Goal: Transaction & Acquisition: Subscribe to service/newsletter

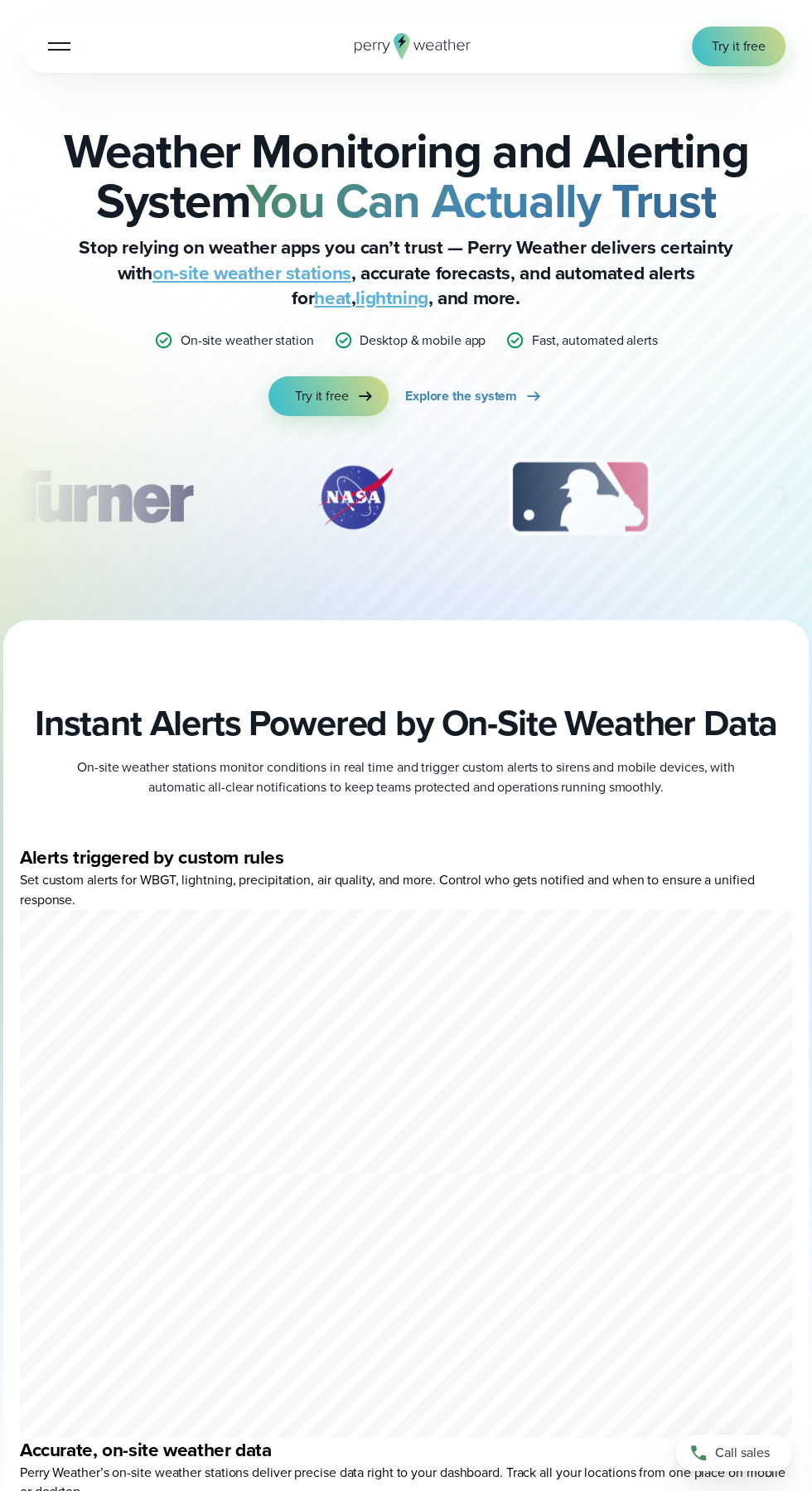
click at [54, 34] on button "Open Menu" at bounding box center [59, 46] width 39 height 39
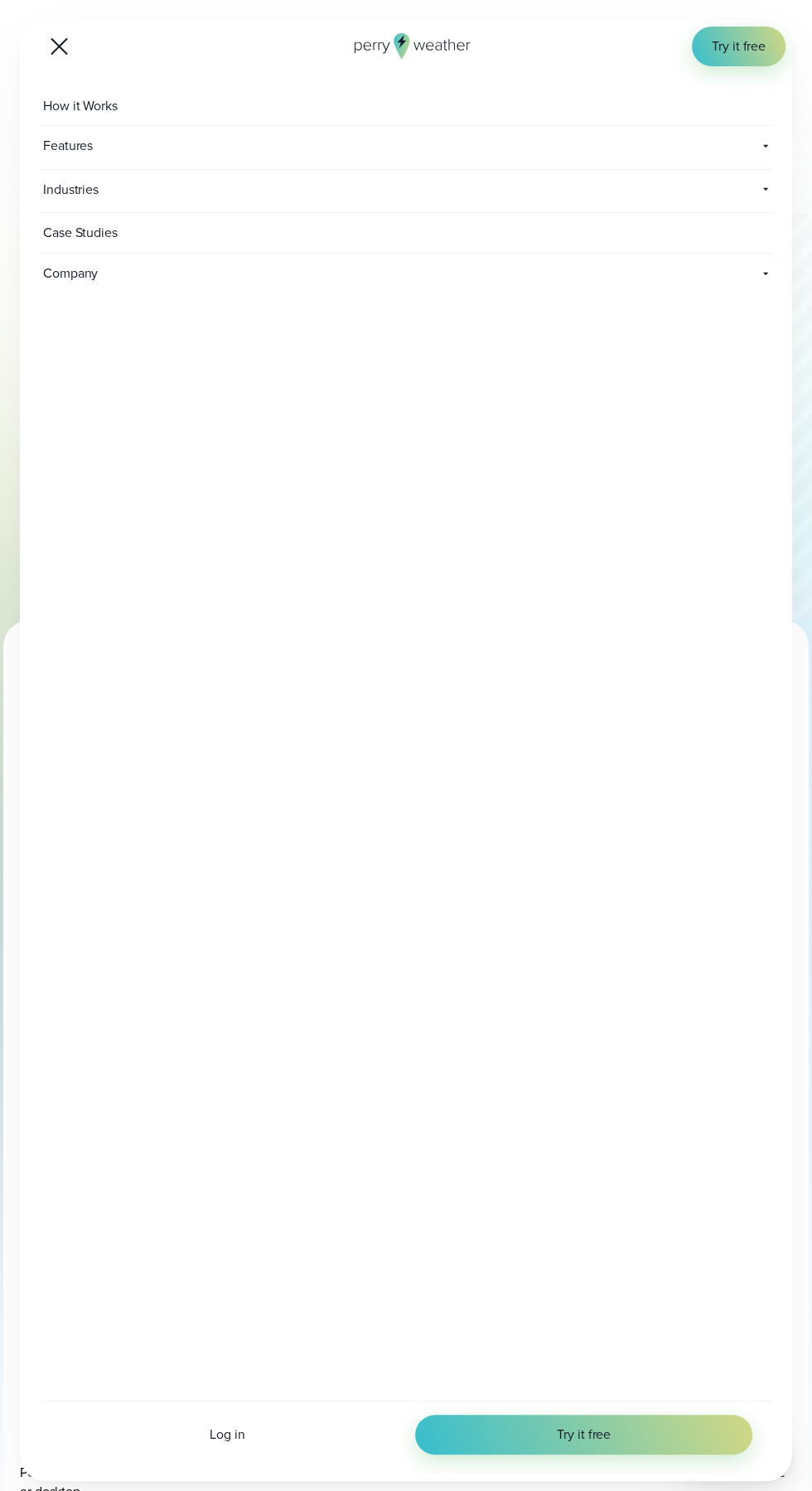
click at [59, 46] on div at bounding box center [59, 47] width 18 height 18
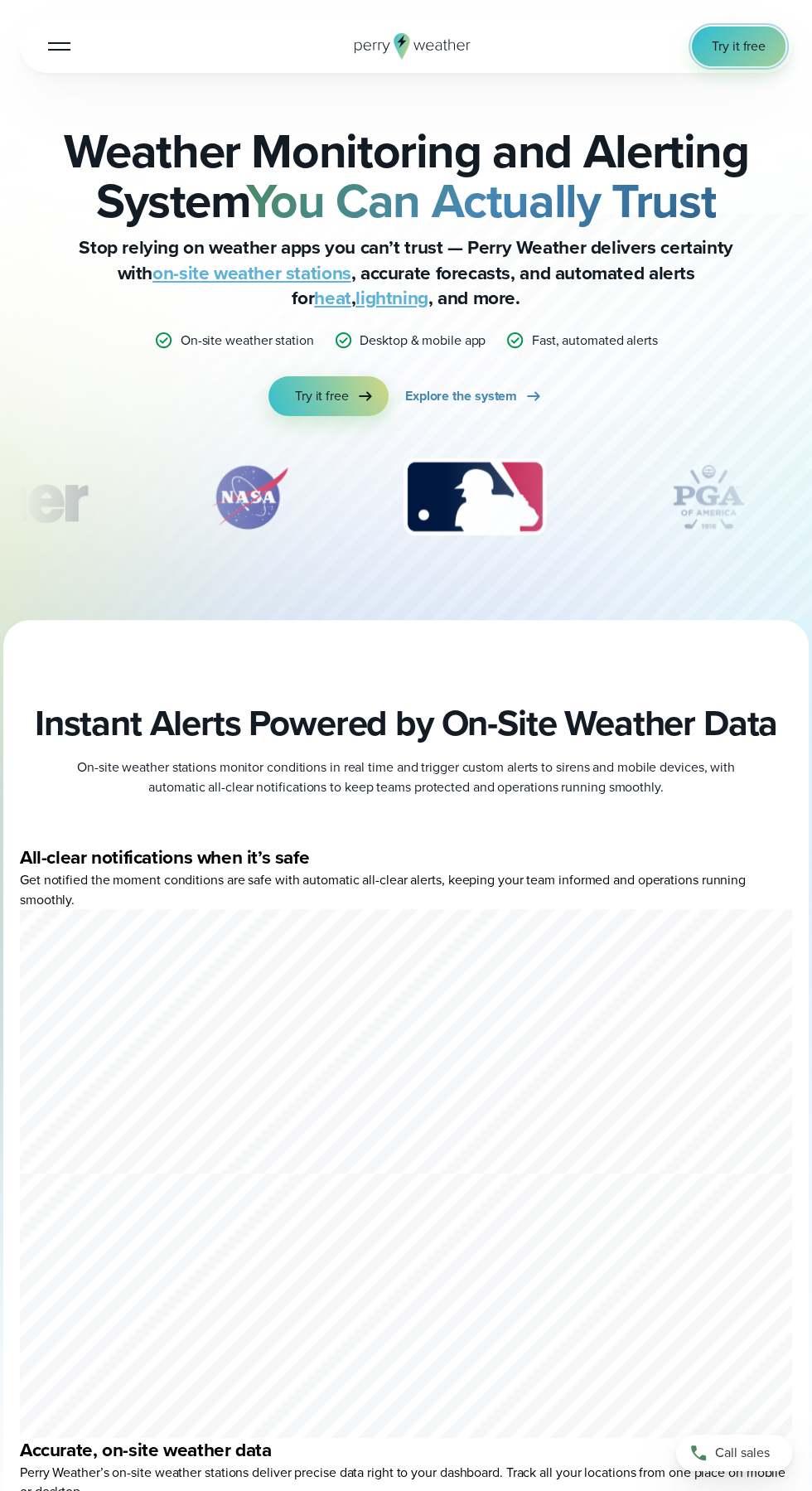
click at [725, 63] on link "Try it free" at bounding box center [739, 46] width 93 height 40
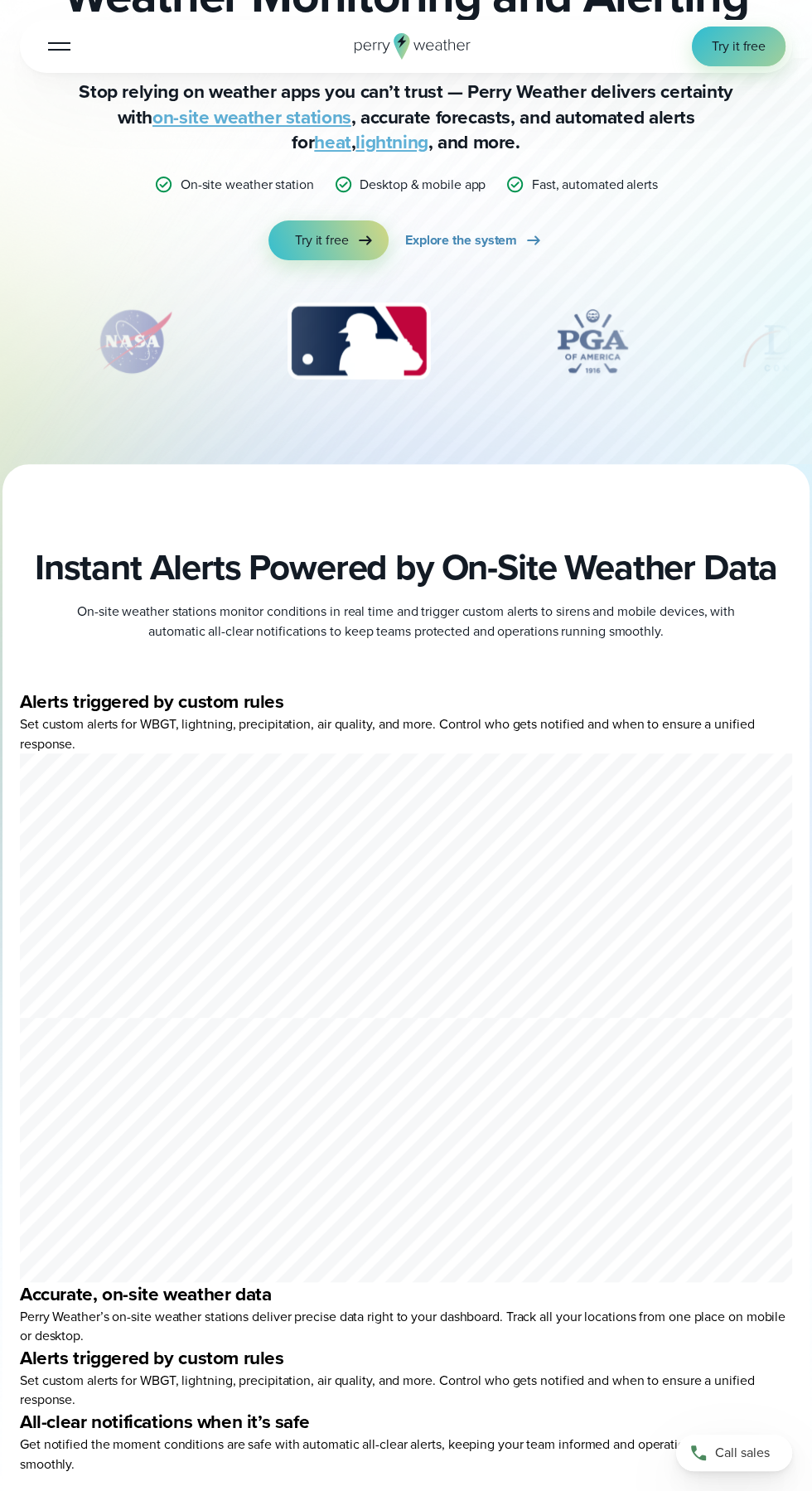
scroll to position [162, 0]
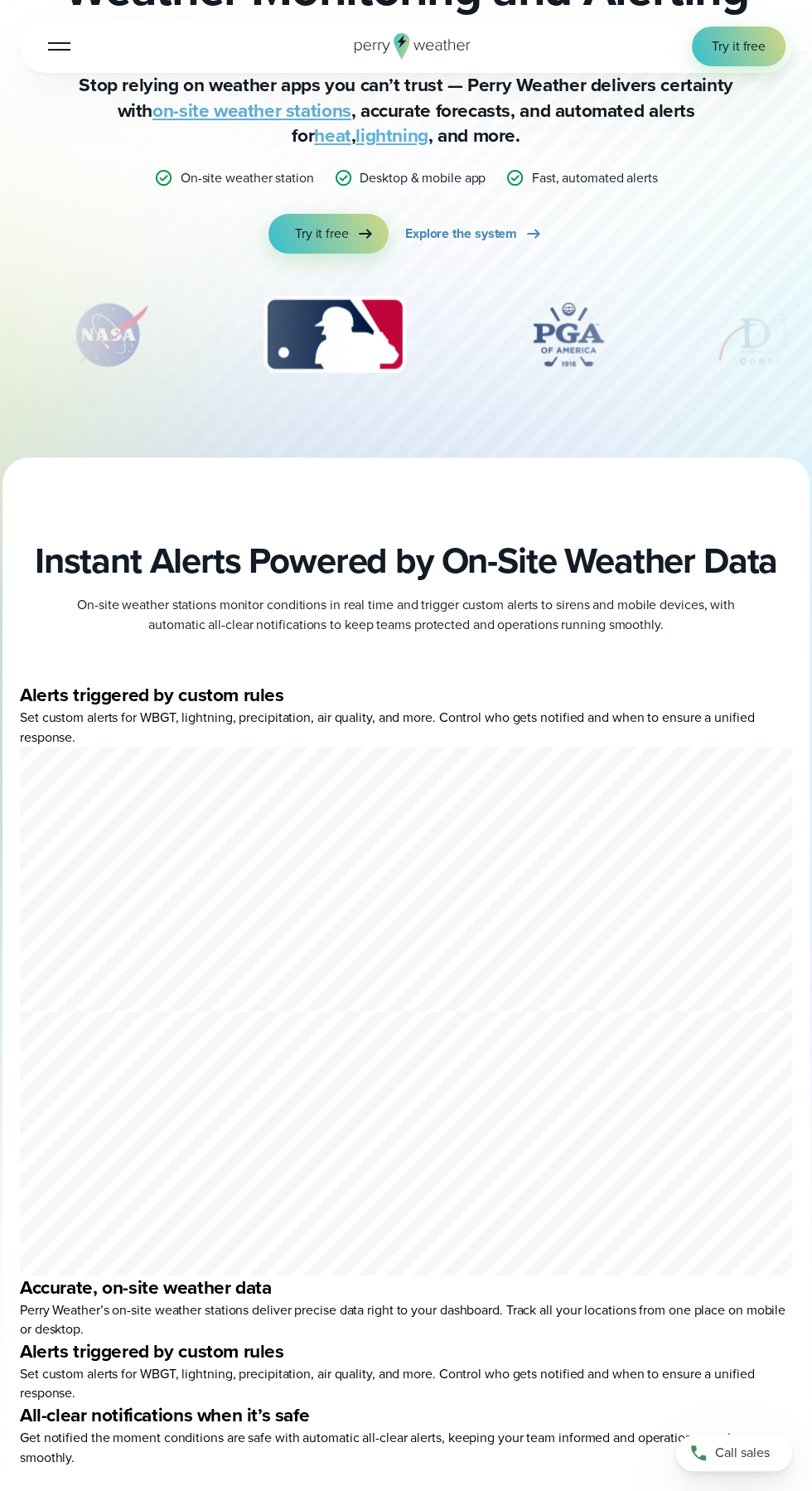
click at [184, 124] on link "on-site weather stations" at bounding box center [252, 110] width 199 height 27
